Goal: Task Accomplishment & Management: Manage account settings

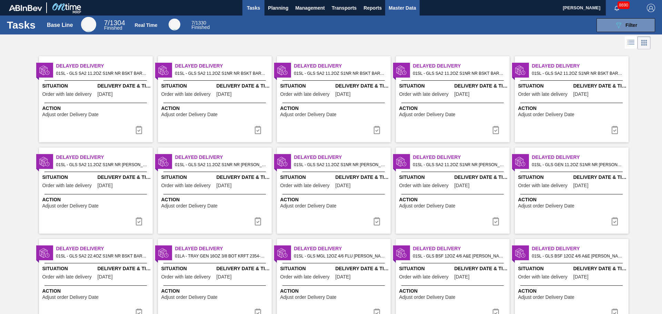
click at [407, 10] on span "Master Data" at bounding box center [402, 8] width 27 height 8
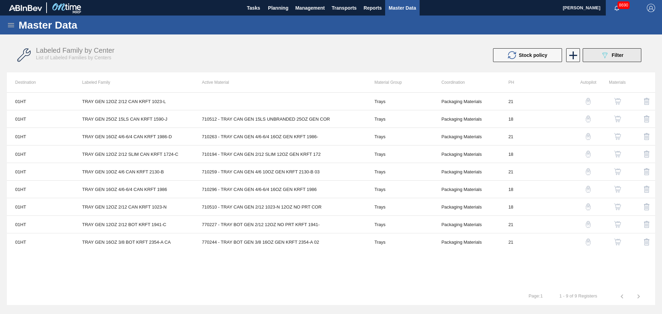
click at [598, 52] on button "089F7B8B-B2A5-4AFE-B5C0-19BA573D28AC Filter" at bounding box center [612, 55] width 59 height 14
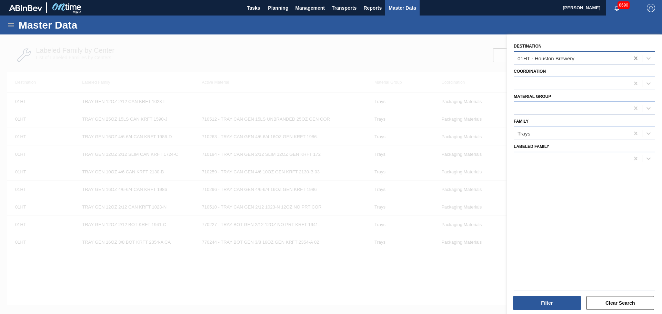
click at [635, 58] on icon at bounding box center [635, 58] width 3 height 3
type input "jk"
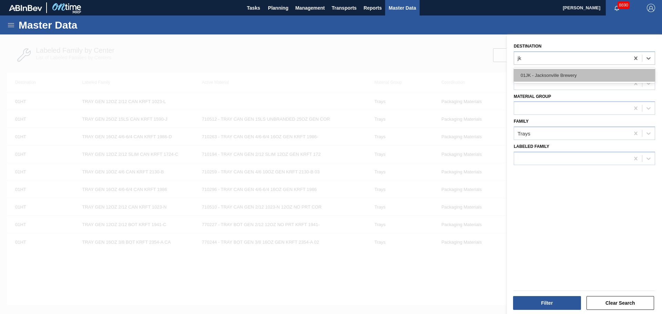
click at [557, 72] on div "01JK - Jacksonville Brewery" at bounding box center [584, 75] width 141 height 13
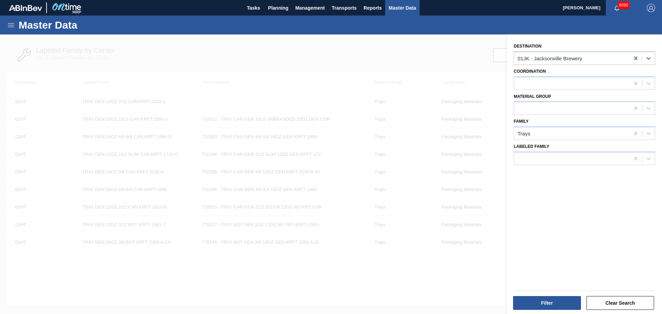
click at [553, 294] on div "Filter Clear Search" at bounding box center [584, 302] width 147 height 17
click at [554, 301] on button "Filter" at bounding box center [547, 303] width 68 height 14
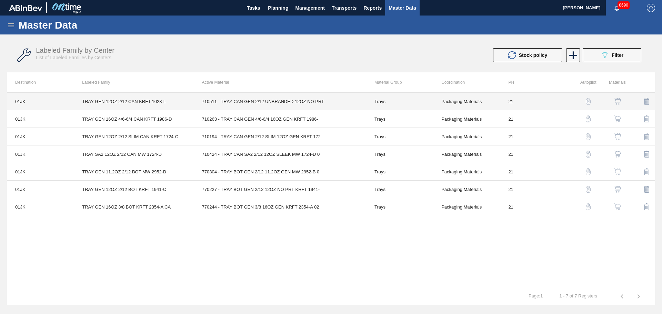
click at [285, 103] on td "710511 - TRAY CAN GEN 2/12 UNBRANDED 12OZ NO PRT" at bounding box center [280, 102] width 172 height 18
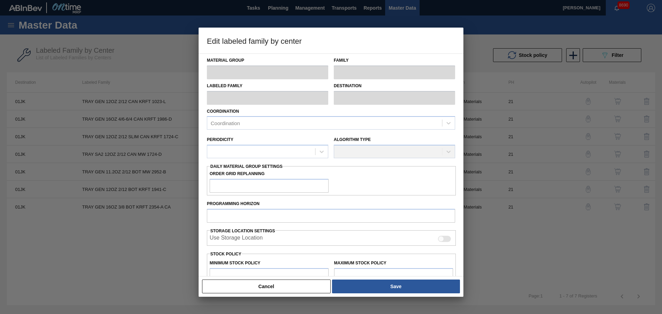
type input "Trays"
type input "TRAY GEN 12OZ 2/12 CAN KRFT 1023-L"
type input "01JK - Jacksonville Brewery"
type input "0"
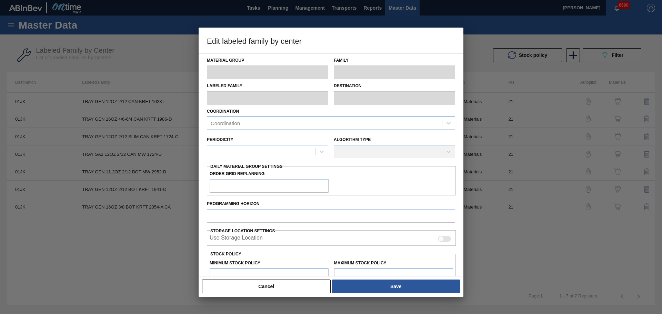
type input "21"
type input "56,062"
type input "706,143"
type input "0"
type input "56,062"
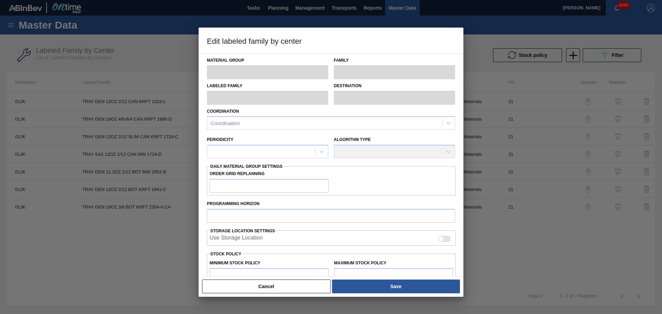
checkbox input "true"
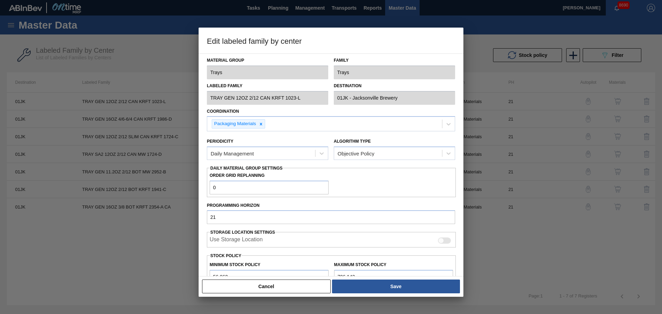
scroll to position [108, 0]
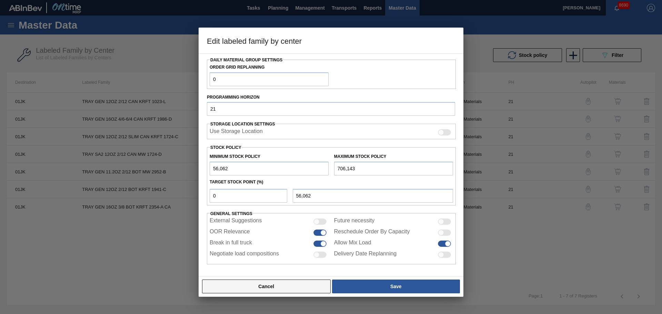
click at [289, 285] on button "Cancel" at bounding box center [266, 287] width 129 height 14
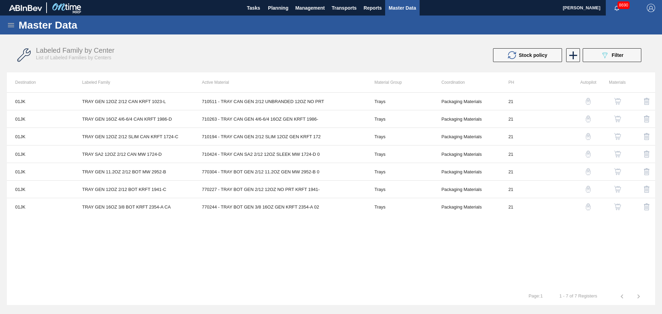
click at [590, 102] on img "button" at bounding box center [588, 101] width 7 height 7
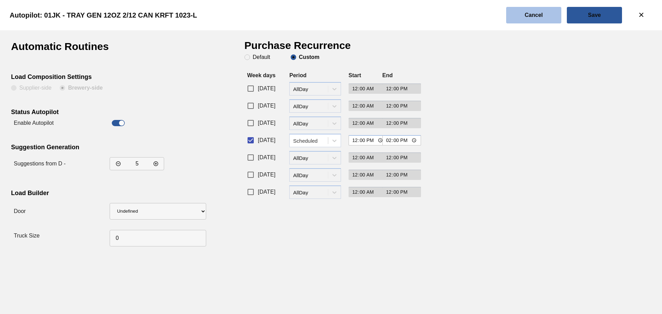
click at [0, 0] on slot "Cancel" at bounding box center [0, 0] width 0 height 0
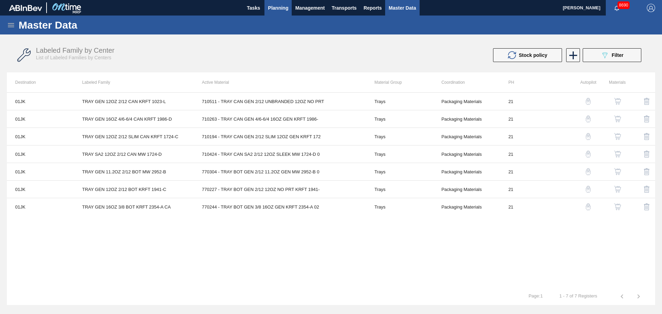
click at [278, 9] on span "Planning" at bounding box center [278, 8] width 20 height 8
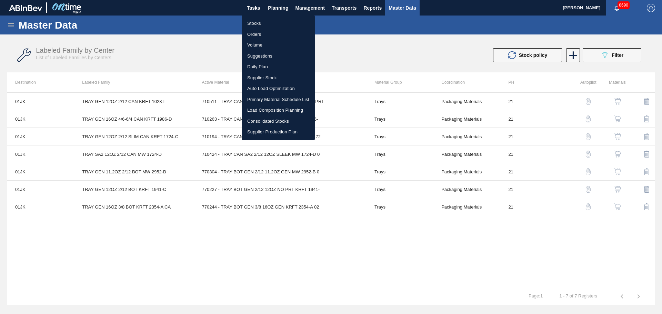
click at [372, 39] on div at bounding box center [331, 157] width 662 height 314
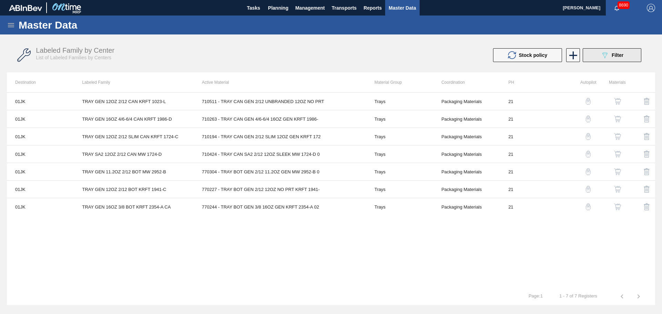
click at [598, 56] on button "089F7B8B-B2A5-4AFE-B5C0-19BA573D28AC Filter" at bounding box center [612, 55] width 59 height 14
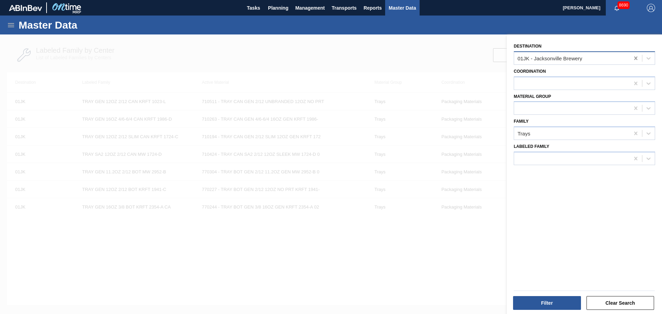
click at [634, 57] on icon at bounding box center [635, 58] width 3 height 3
click at [633, 133] on icon at bounding box center [636, 133] width 7 height 7
click at [559, 57] on div at bounding box center [572, 58] width 116 height 10
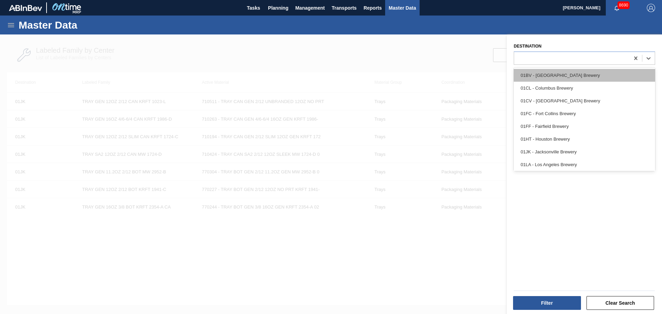
type input "j"
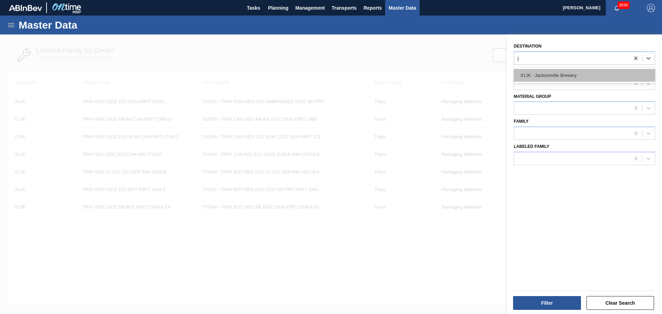
click at [556, 77] on div "01JK - Jacksonville Brewery" at bounding box center [584, 75] width 141 height 13
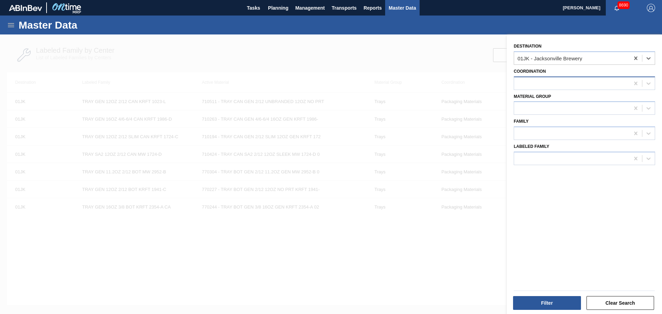
click at [537, 86] on div at bounding box center [572, 83] width 116 height 10
click at [509, 70] on div "Destination 01JK - [GEOGRAPHIC_DATA] Brewery Coordination option Brewing Materi…" at bounding box center [584, 174] width 155 height 281
click at [536, 105] on div at bounding box center [572, 108] width 116 height 10
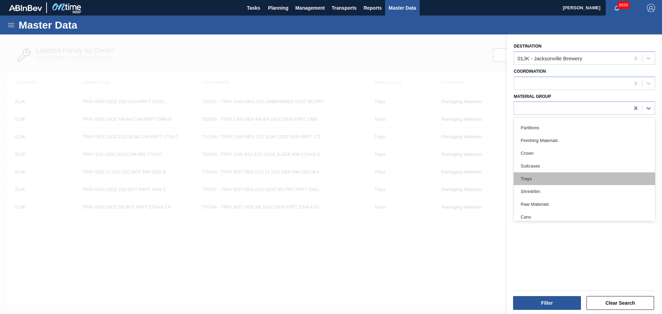
click at [531, 174] on div "Trays" at bounding box center [584, 178] width 141 height 13
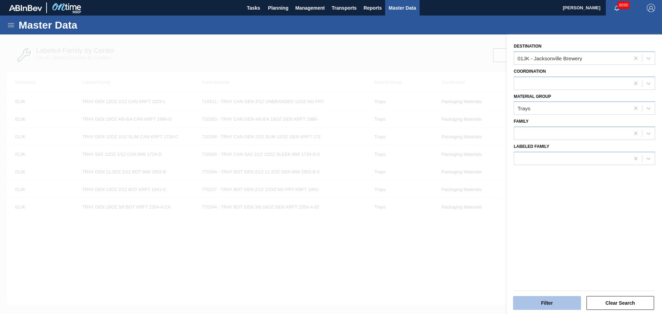
click at [550, 303] on button "Filter" at bounding box center [547, 303] width 68 height 14
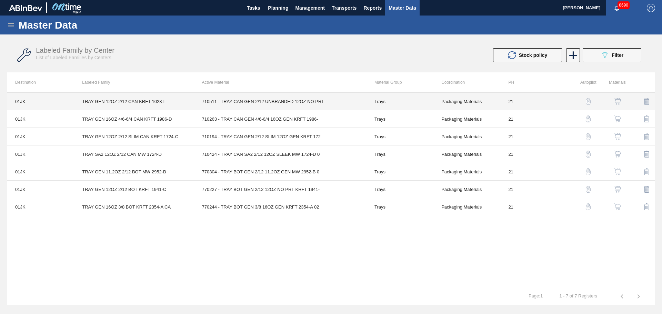
click at [206, 103] on td "710511 - TRAY CAN GEN 2/12 UNBRANDED 12OZ NO PRT" at bounding box center [280, 102] width 172 height 18
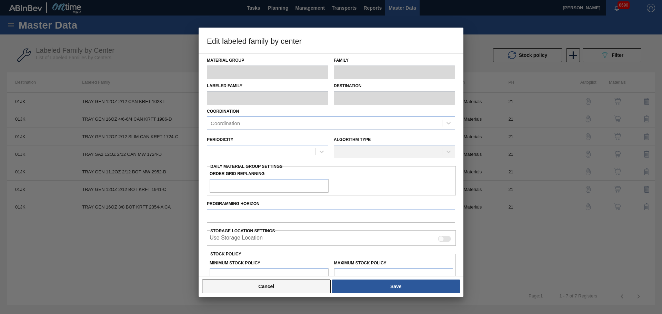
click at [277, 282] on button "Cancel" at bounding box center [266, 287] width 129 height 14
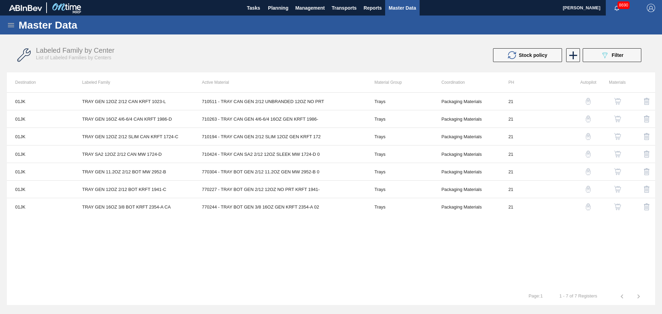
click at [616, 100] on img "button" at bounding box center [617, 101] width 7 height 7
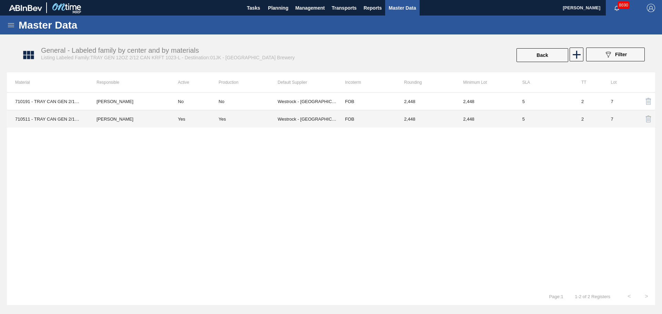
click at [203, 122] on td "Yes" at bounding box center [194, 119] width 49 height 18
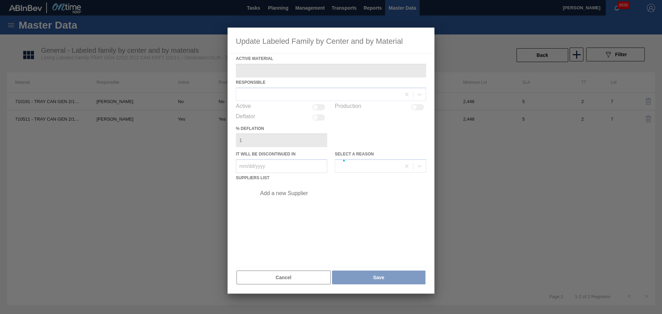
type Material "710511 - TRAY CAN GEN 2/12 UNBRANDED 12OZ NO PRT"
checkbox input "true"
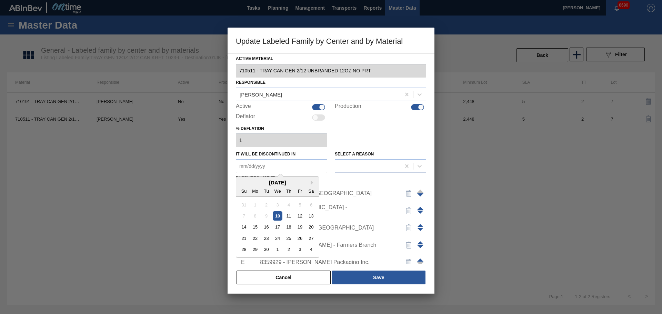
click at [277, 167] on in "It will be discontinued in" at bounding box center [281, 166] width 91 height 14
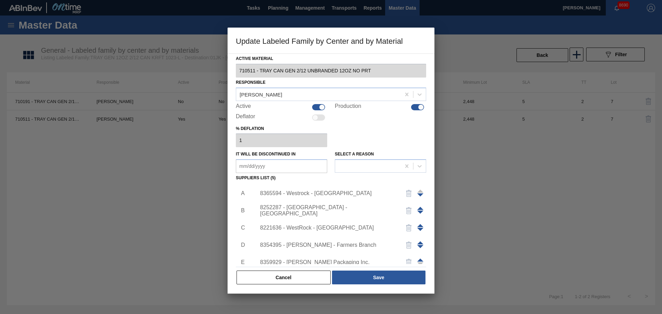
click at [345, 144] on div "% deflation 1" at bounding box center [331, 136] width 190 height 24
click at [309, 170] on in "It will be discontinued in" at bounding box center [281, 166] width 91 height 14
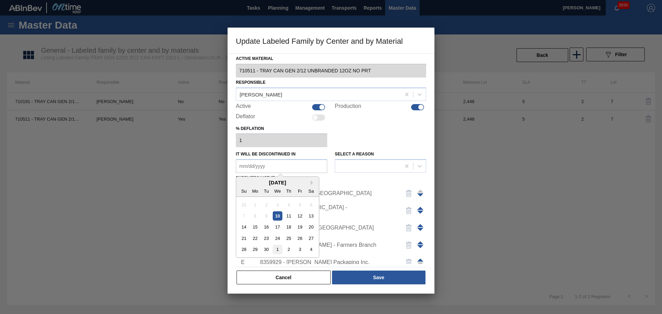
click at [280, 250] on div "1" at bounding box center [277, 249] width 9 height 9
type in "[DATE]"
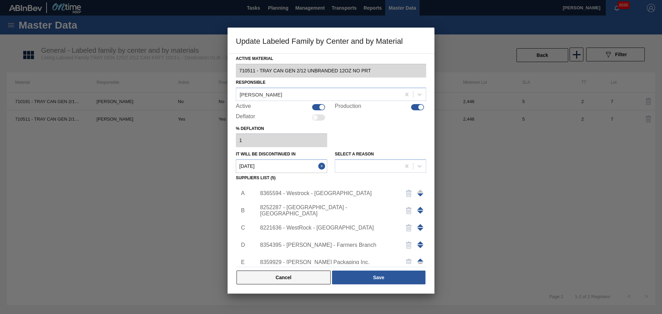
click at [281, 281] on button "Cancel" at bounding box center [284, 278] width 94 height 14
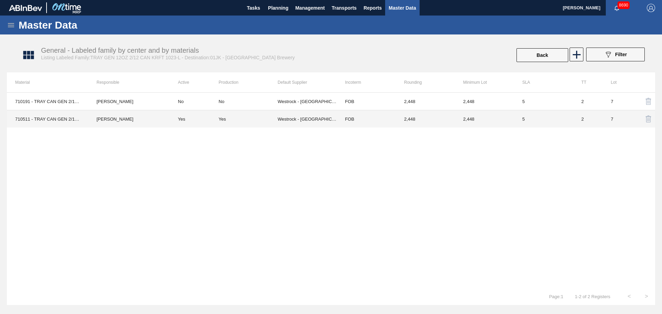
click at [123, 118] on td "[PERSON_NAME]" at bounding box center [128, 119] width 81 height 18
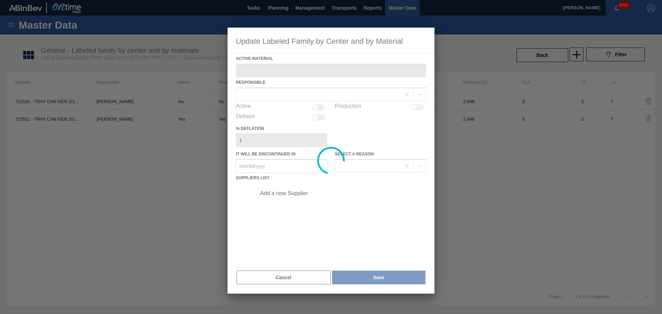
type Material "710511 - TRAY CAN GEN 2/12 UNBRANDED 12OZ NO PRT"
checkbox input "true"
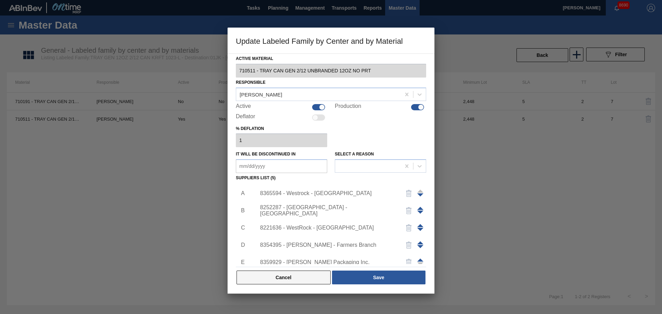
click at [287, 274] on button "Cancel" at bounding box center [284, 278] width 94 height 14
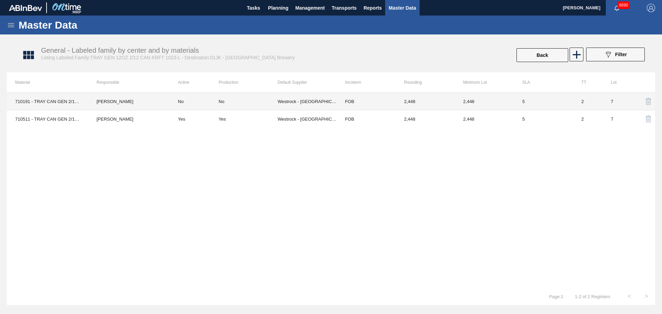
click at [100, 122] on td "[PERSON_NAME]" at bounding box center [128, 119] width 81 height 18
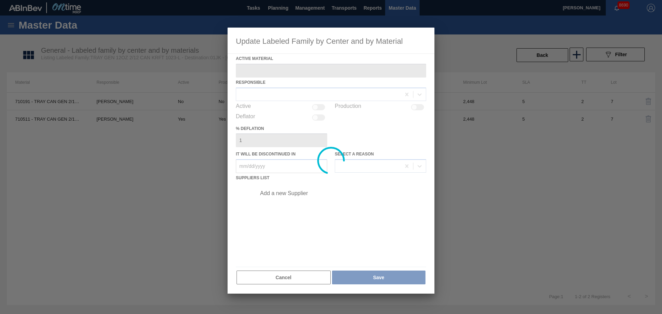
type Material "710511 - TRAY CAN GEN 2/12 UNBRANDED 12OZ NO PRT"
checkbox input "true"
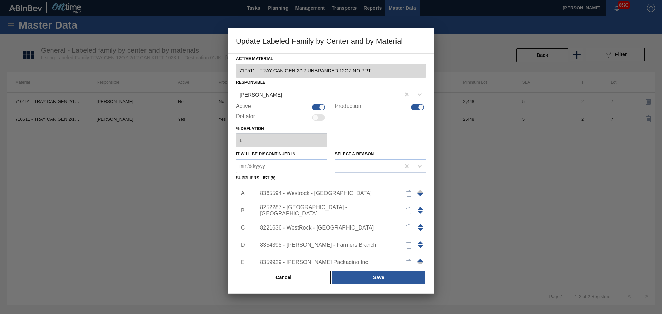
drag, startPoint x: 270, startPoint y: 165, endPoint x: 270, endPoint y: 169, distance: 4.1
click at [270, 165] on in "It will be discontinued in" at bounding box center [281, 166] width 91 height 14
click at [334, 152] on div "It will be discontinued in Select a reason" at bounding box center [331, 161] width 190 height 24
drag, startPoint x: 303, startPoint y: 163, endPoint x: 302, endPoint y: 173, distance: 10.0
click at [302, 163] on in "It will be discontinued in" at bounding box center [281, 166] width 91 height 14
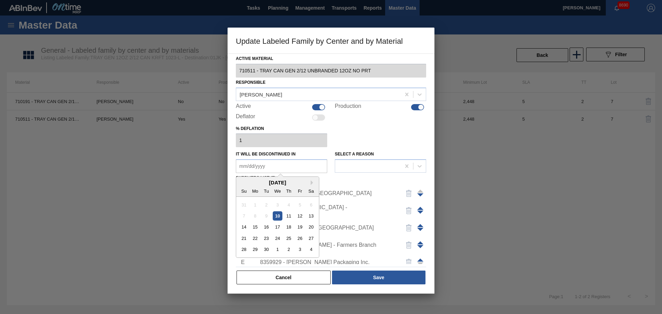
click at [280, 252] on div "1" at bounding box center [277, 249] width 9 height 9
type in "[DATE]"
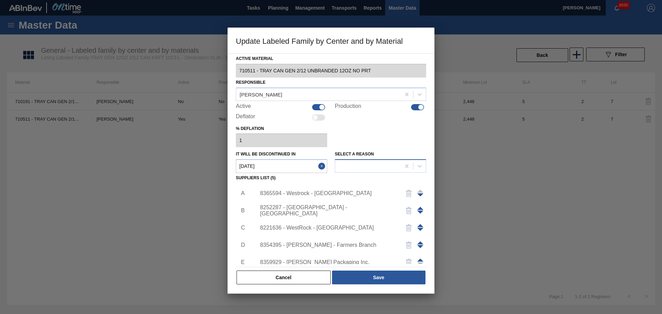
click at [392, 166] on div at bounding box center [368, 166] width 66 height 10
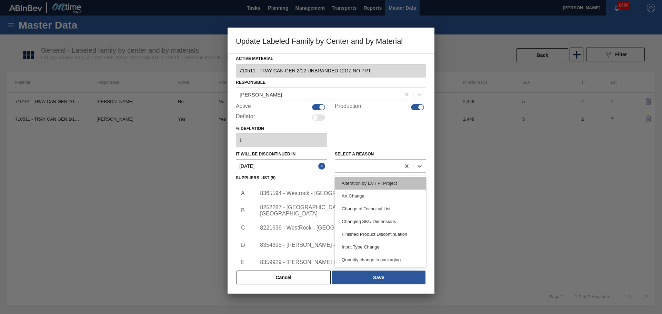
click at [380, 186] on div "Alteration by EV / PI Project" at bounding box center [380, 183] width 91 height 13
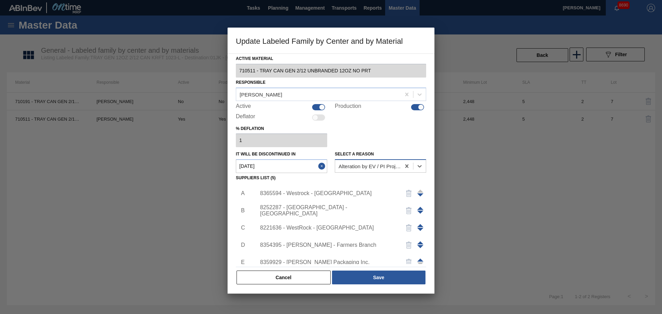
click at [368, 168] on div "Alteration by EV / PI Project" at bounding box center [370, 166] width 63 height 6
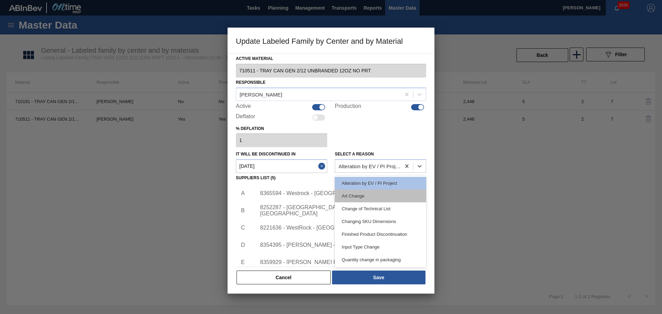
click at [358, 198] on div "Art Change" at bounding box center [380, 196] width 91 height 13
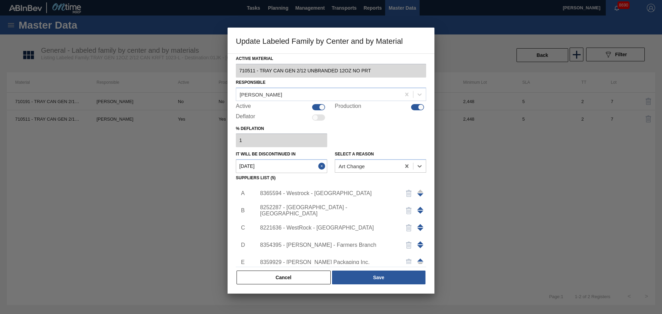
drag, startPoint x: 315, startPoint y: 281, endPoint x: 605, endPoint y: 92, distance: 346.4
click at [315, 281] on button "Cancel" at bounding box center [284, 278] width 94 height 14
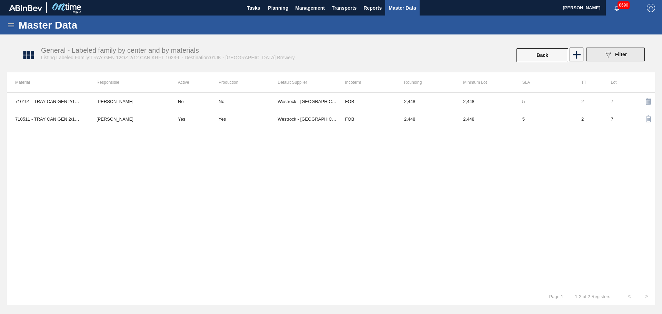
click at [606, 56] on icon "089F7B8B-B2A5-4AFE-B5C0-19BA573D28AC" at bounding box center [608, 54] width 8 height 8
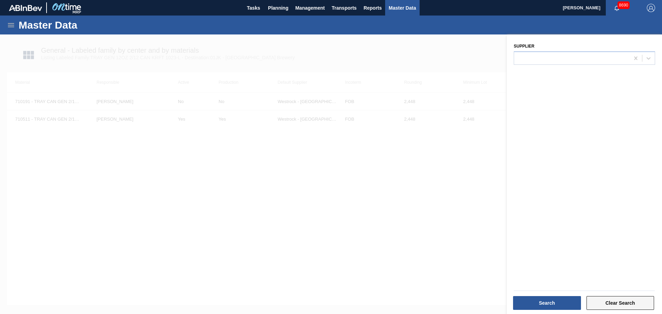
click at [619, 305] on button "Clear Search" at bounding box center [621, 303] width 68 height 14
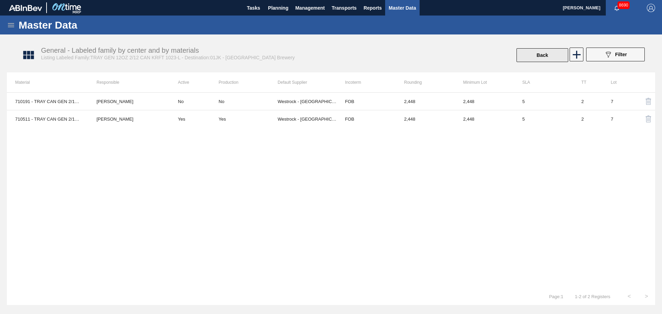
click at [549, 54] on button "Back" at bounding box center [543, 55] width 52 height 14
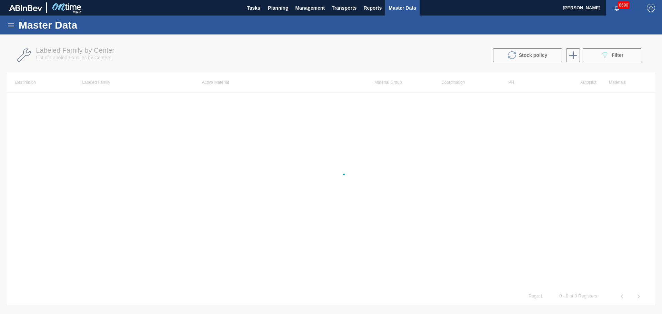
click at [599, 48] on div at bounding box center [331, 174] width 662 height 280
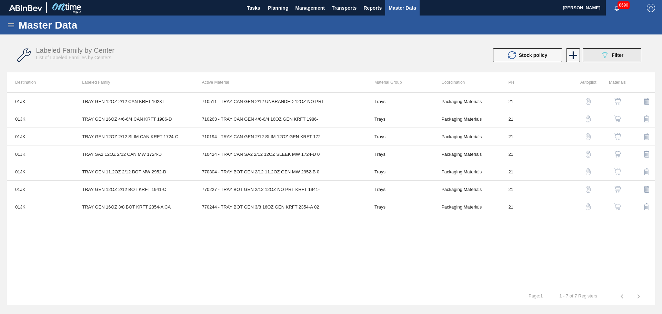
click at [610, 57] on div "089F7B8B-B2A5-4AFE-B5C0-19BA573D28AC Filter" at bounding box center [612, 55] width 23 height 8
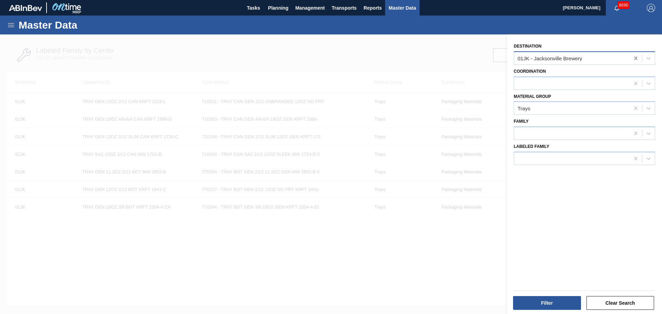
click at [637, 58] on icon at bounding box center [636, 58] width 7 height 7
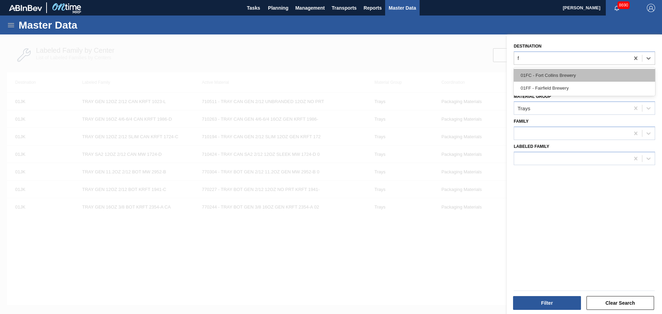
type input "ff"
click at [559, 76] on div "01FF - Fairfield Brewery" at bounding box center [584, 75] width 141 height 13
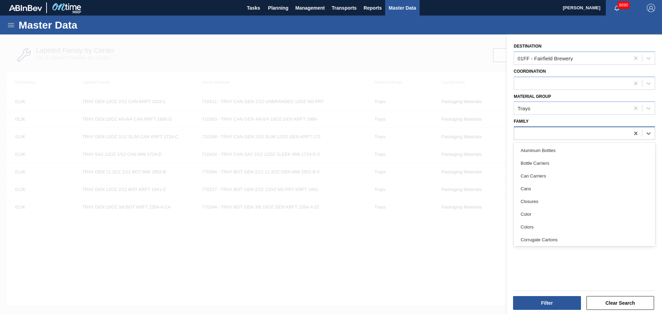
click at [539, 132] on div at bounding box center [572, 134] width 116 height 10
click at [537, 117] on div "Family option Aluminum Bottles focused, 1 of 30. 30 results available. Use Up a…" at bounding box center [584, 128] width 141 height 23
click at [544, 312] on div "Filter Clear Search" at bounding box center [581, 298] width 155 height 35
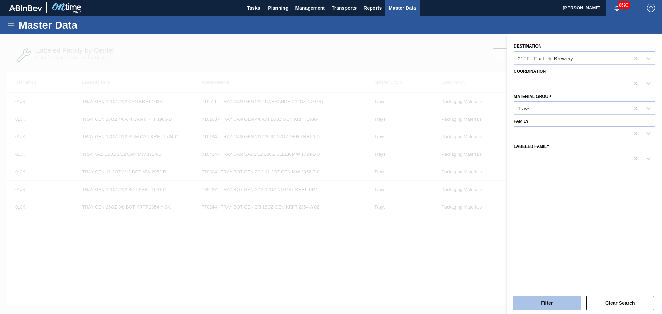
click at [544, 306] on button "Filter" at bounding box center [547, 303] width 68 height 14
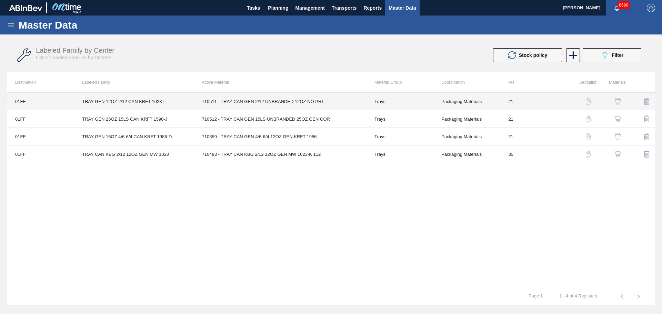
click at [137, 96] on td "TRAY GEN 12OZ 2/12 CAN KRFT 1023-L" at bounding box center [134, 102] width 120 height 18
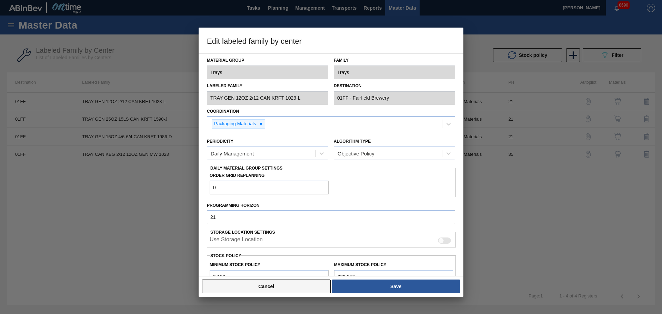
click at [264, 281] on button "Cancel" at bounding box center [266, 287] width 129 height 14
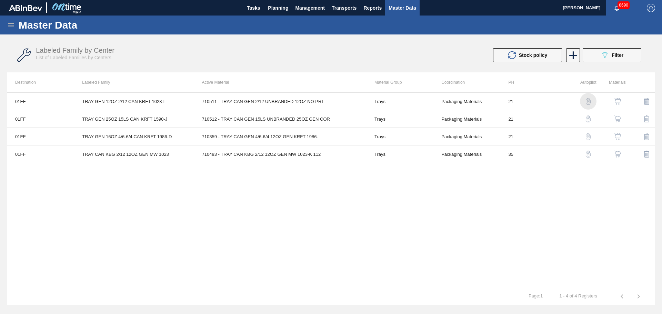
click at [592, 100] on div "button" at bounding box center [588, 101] width 8 height 7
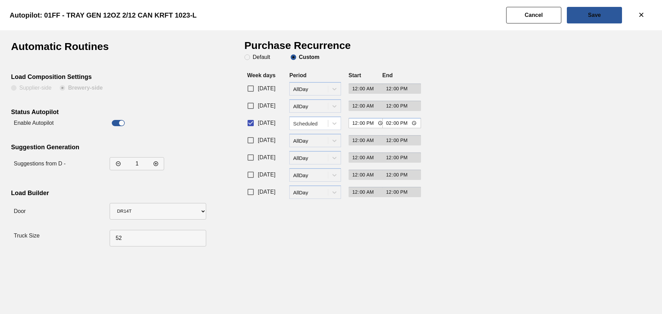
click at [541, 11] on button "Cancel" at bounding box center [533, 15] width 55 height 17
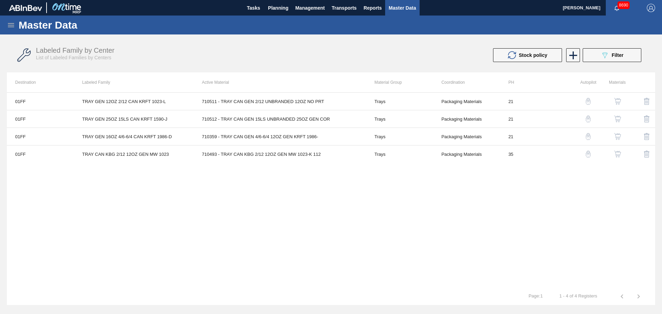
click at [591, 120] on div "button" at bounding box center [588, 119] width 8 height 7
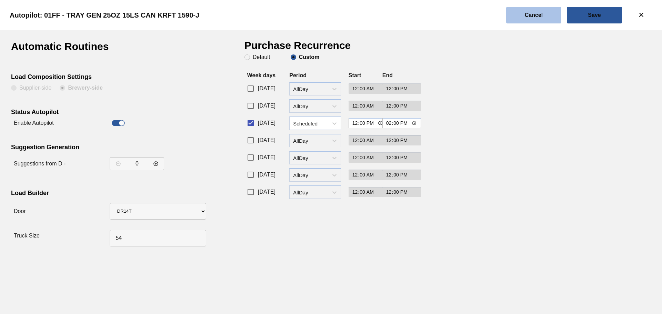
click at [544, 15] on button "Cancel" at bounding box center [533, 15] width 55 height 17
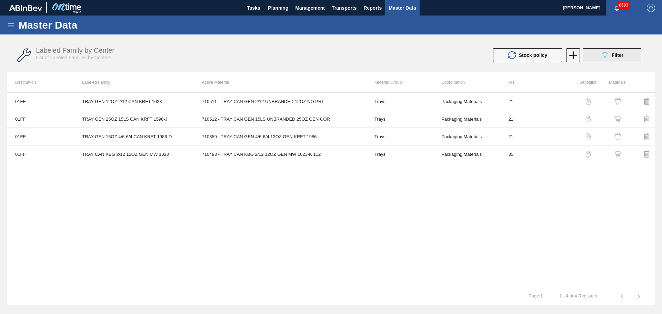
click at [604, 49] on button "089F7B8B-B2A5-4AFE-B5C0-19BA573D28AC Filter" at bounding box center [612, 55] width 59 height 14
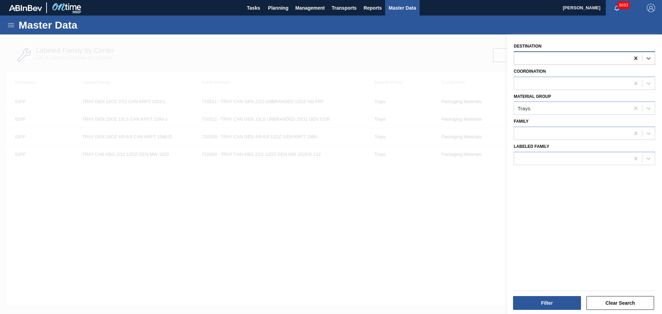
click at [633, 55] on icon at bounding box center [636, 58] width 7 height 7
type input "hou"
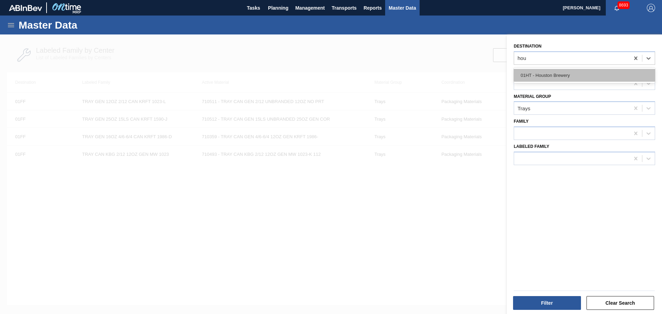
click at [590, 74] on div "01HT - Houston Brewery" at bounding box center [584, 75] width 141 height 13
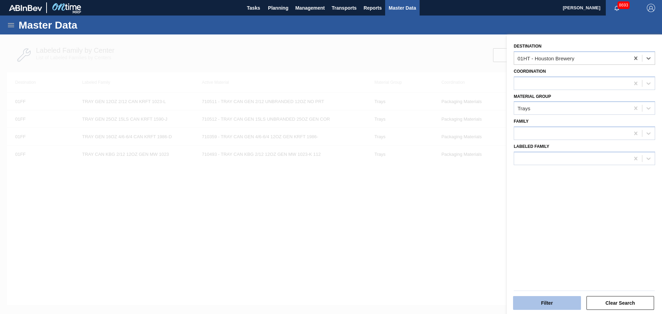
click at [541, 306] on button "Filter" at bounding box center [547, 303] width 68 height 14
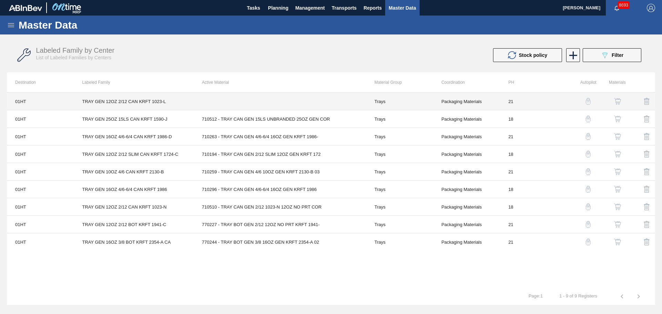
click at [238, 102] on td at bounding box center [280, 102] width 172 height 18
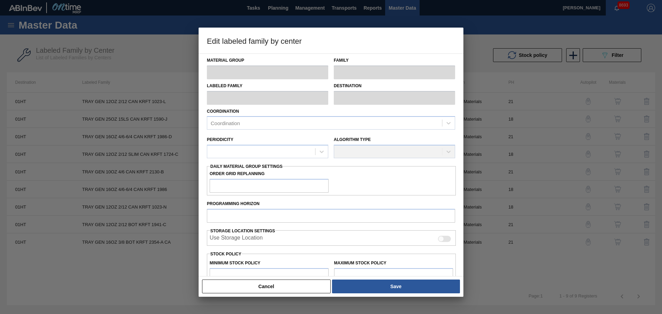
type input "Trays"
type input "TRAY GEN 12OZ 2/12 CAN KRFT 1023-L"
type input "01HT - Houston Brewery"
type input "21"
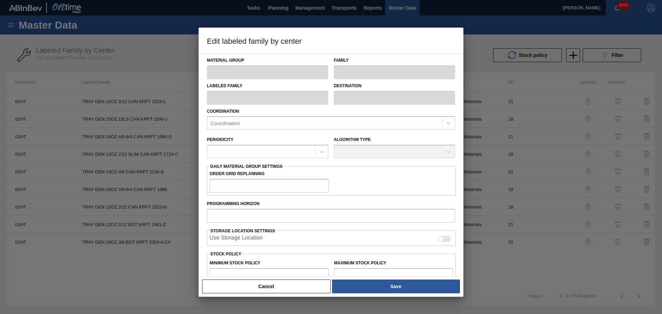
type input "122,907"
type input "872,255"
type input "0"
type input "122,907"
checkbox input "true"
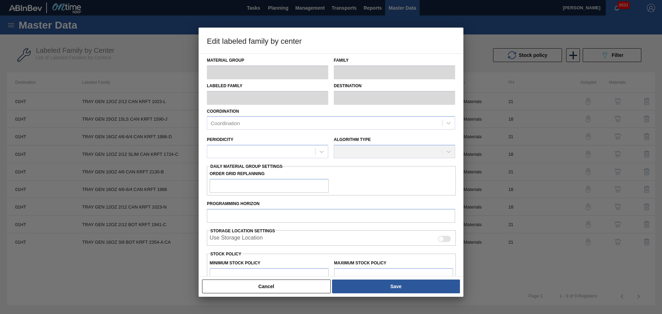
checkbox input "true"
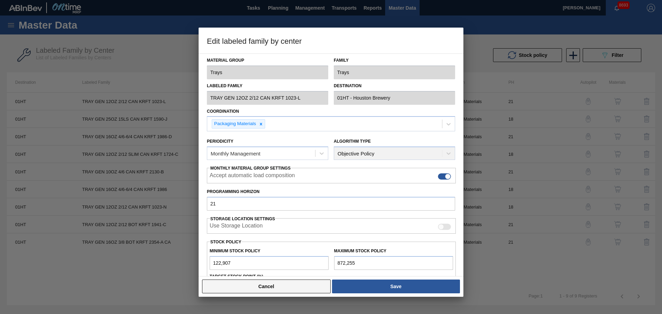
click at [299, 286] on button "Cancel" at bounding box center [266, 287] width 129 height 14
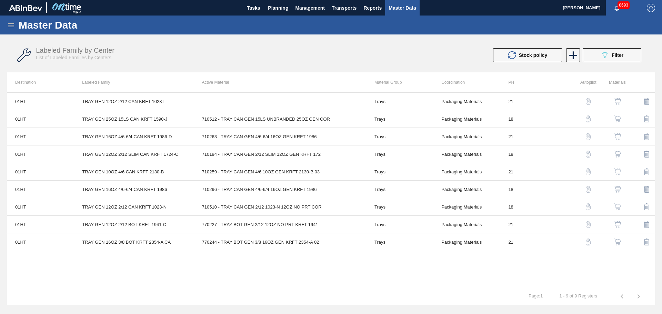
click at [614, 101] on img "button" at bounding box center [617, 101] width 7 height 7
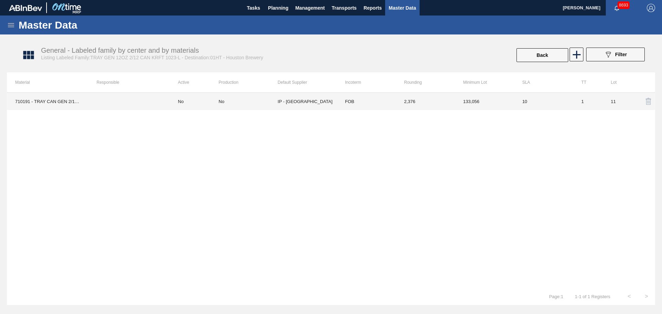
click at [207, 104] on td "No" at bounding box center [194, 101] width 49 height 17
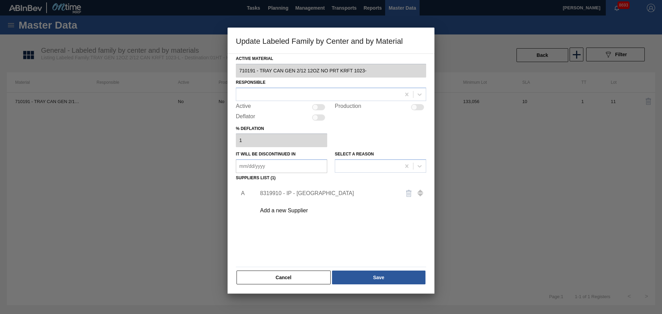
click at [318, 107] on div at bounding box center [315, 107] width 6 height 6
checkbox input "true"
click at [399, 105] on div "Production" at bounding box center [380, 107] width 91 height 8
click at [365, 276] on button "Save" at bounding box center [378, 278] width 93 height 14
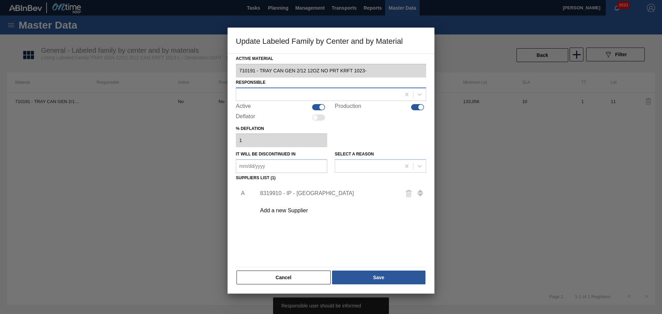
click at [270, 94] on div at bounding box center [318, 94] width 165 height 10
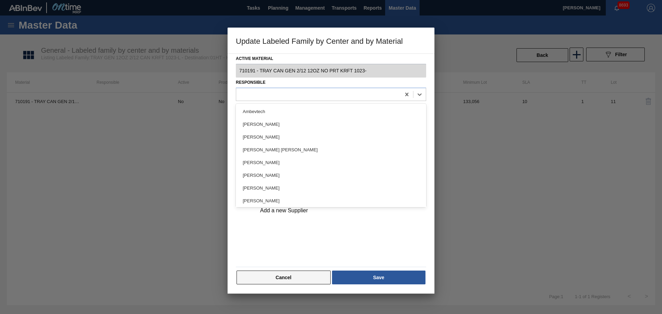
click at [297, 278] on button "Cancel" at bounding box center [284, 278] width 94 height 14
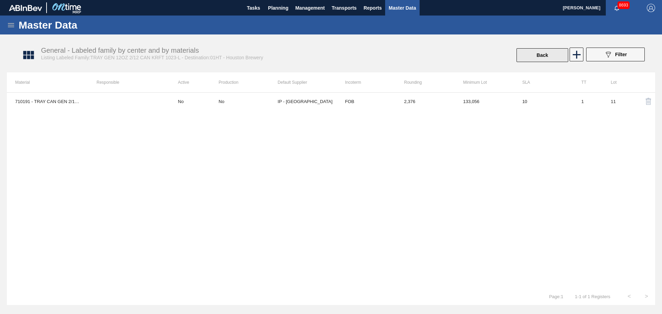
click at [536, 59] on button "Back" at bounding box center [543, 55] width 52 height 14
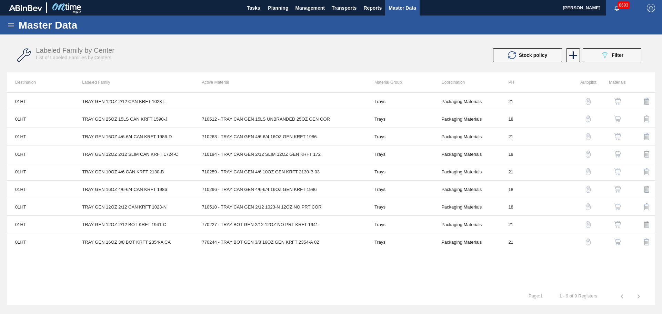
click at [583, 120] on button "button" at bounding box center [588, 119] width 17 height 17
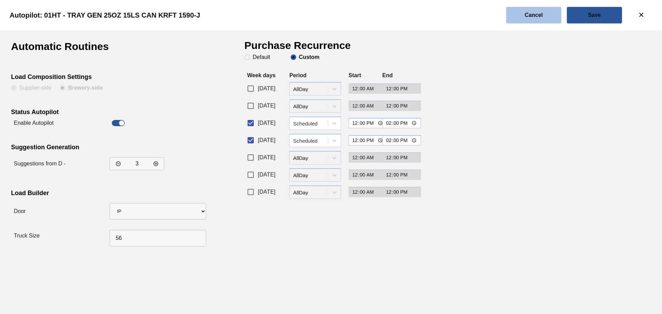
click at [538, 20] on button "Cancel" at bounding box center [533, 15] width 55 height 17
